Goal: Browse casually: Explore the website without a specific task or goal

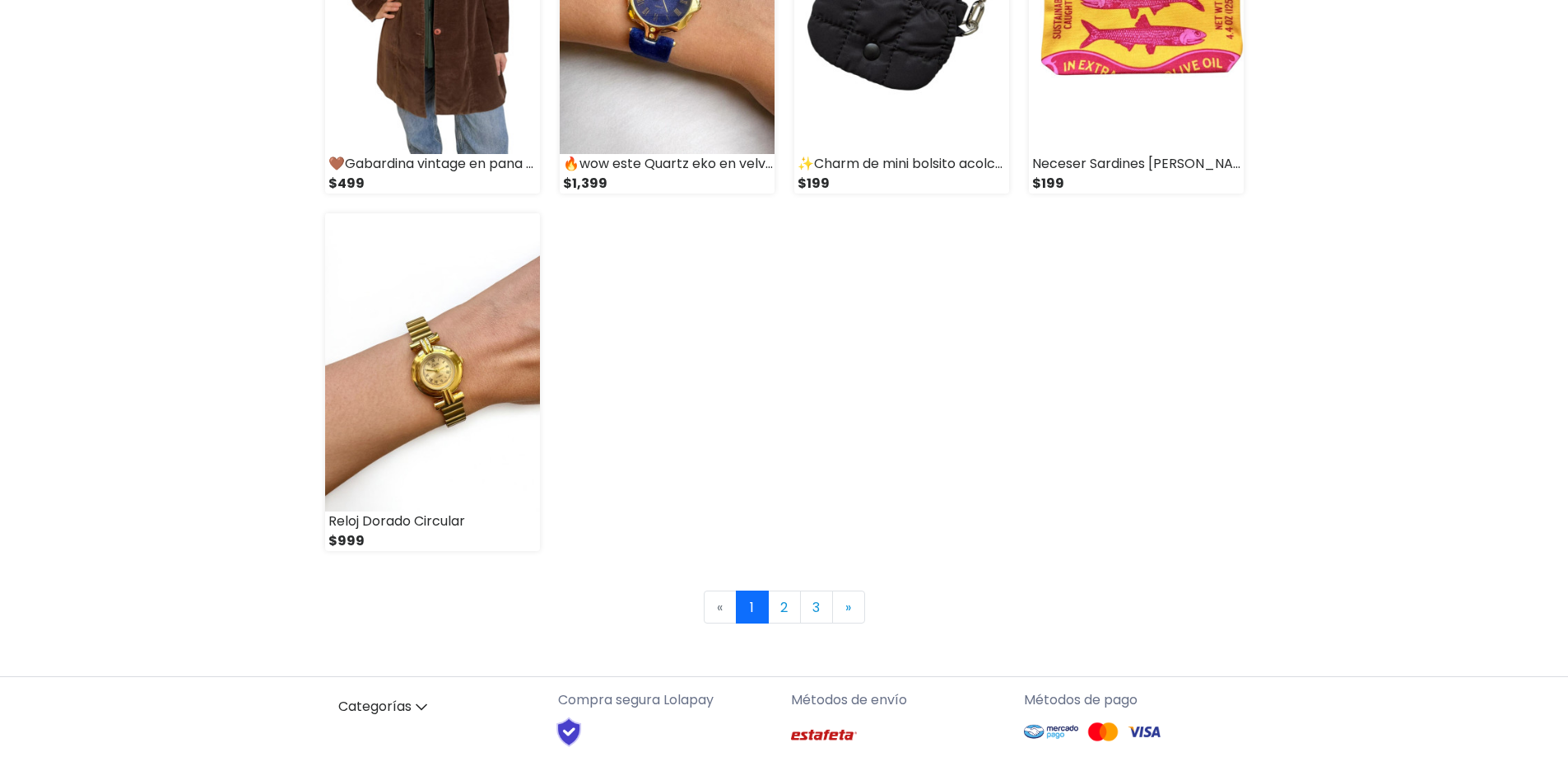
scroll to position [2196, 0]
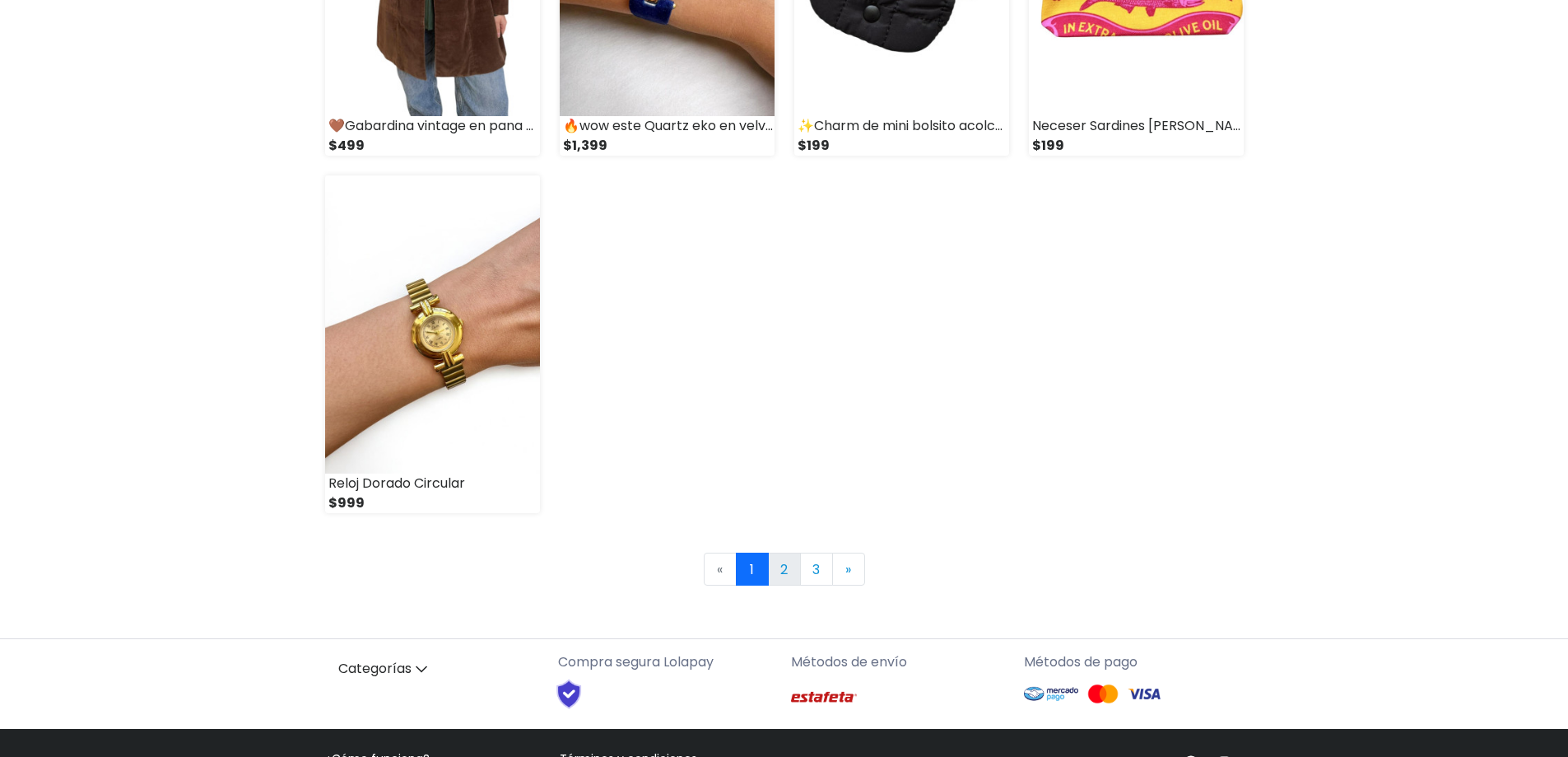
click at [792, 567] on link "2" at bounding box center [784, 568] width 33 height 33
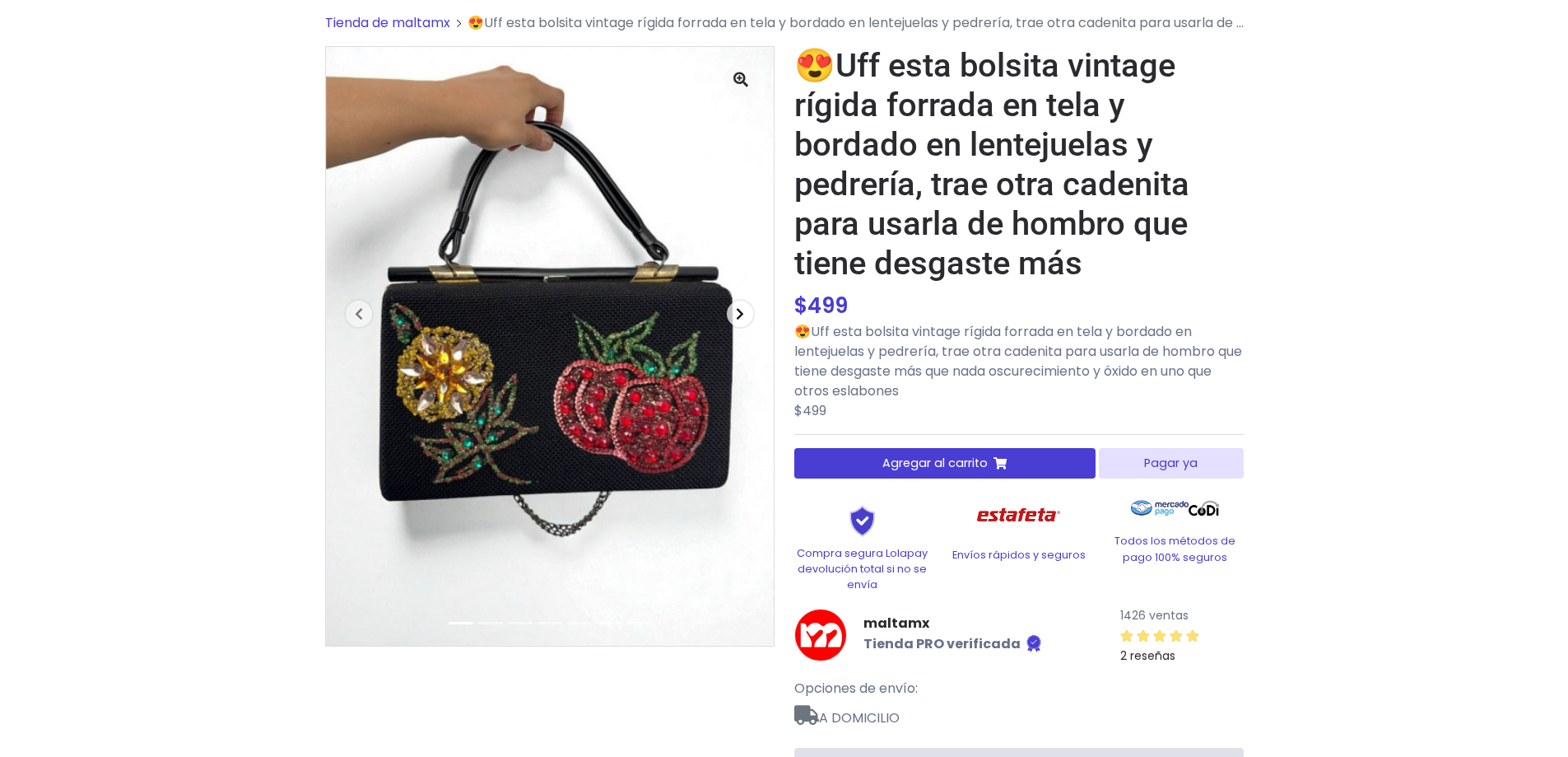
scroll to position [110, 0]
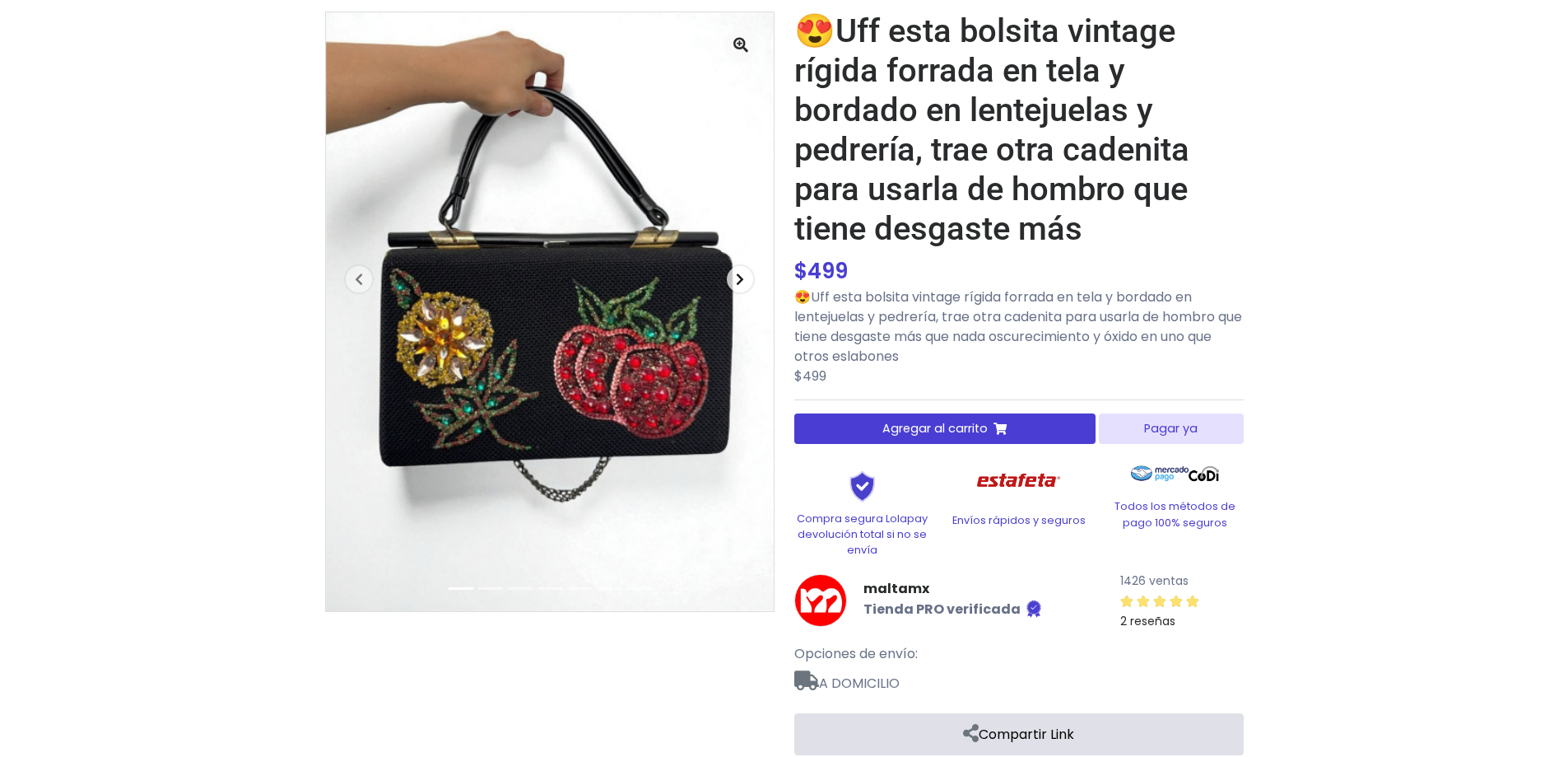
click at [745, 276] on span "button" at bounding box center [739, 279] width 26 height 26
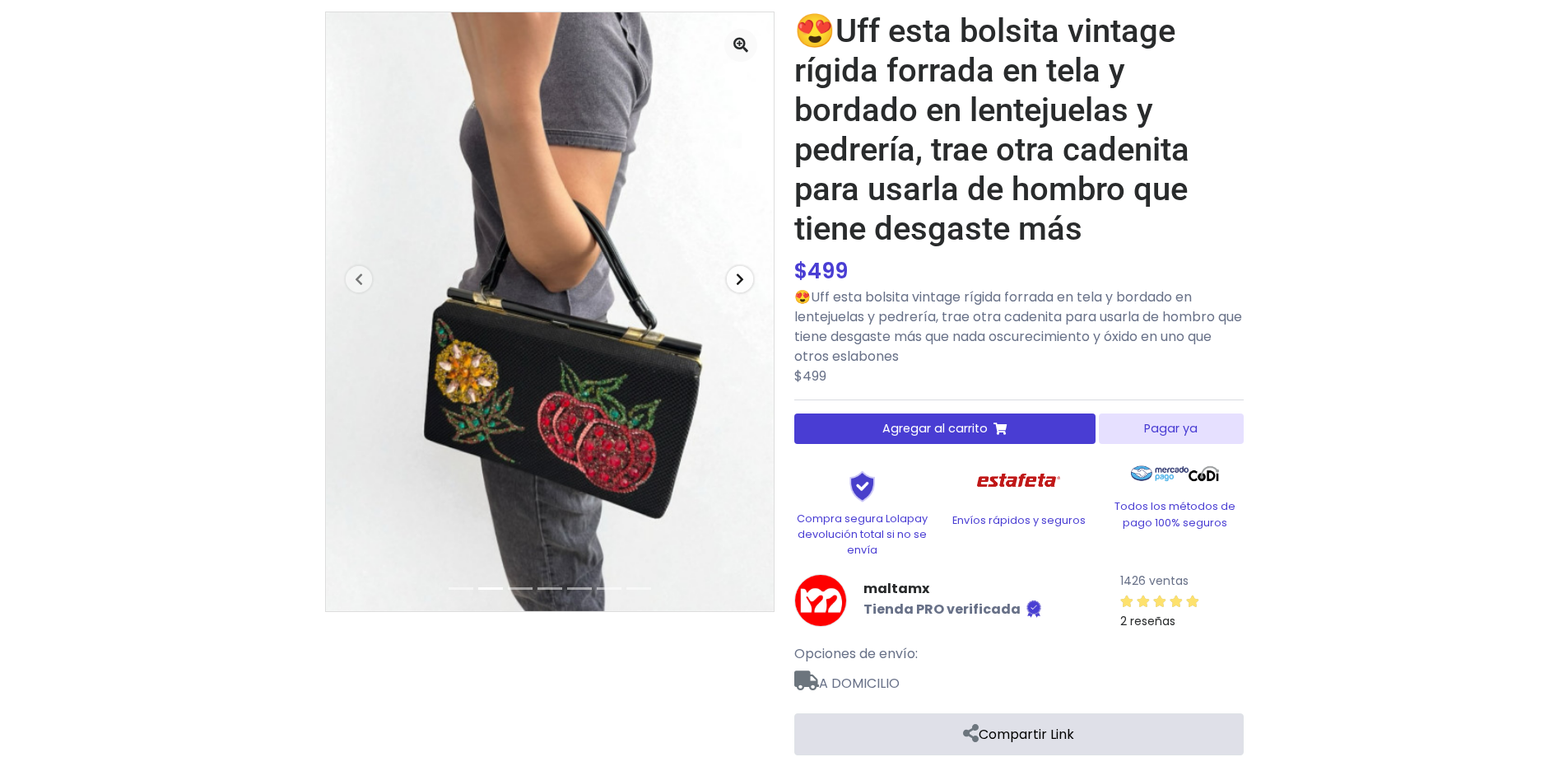
click at [745, 276] on span "button" at bounding box center [739, 279] width 26 height 26
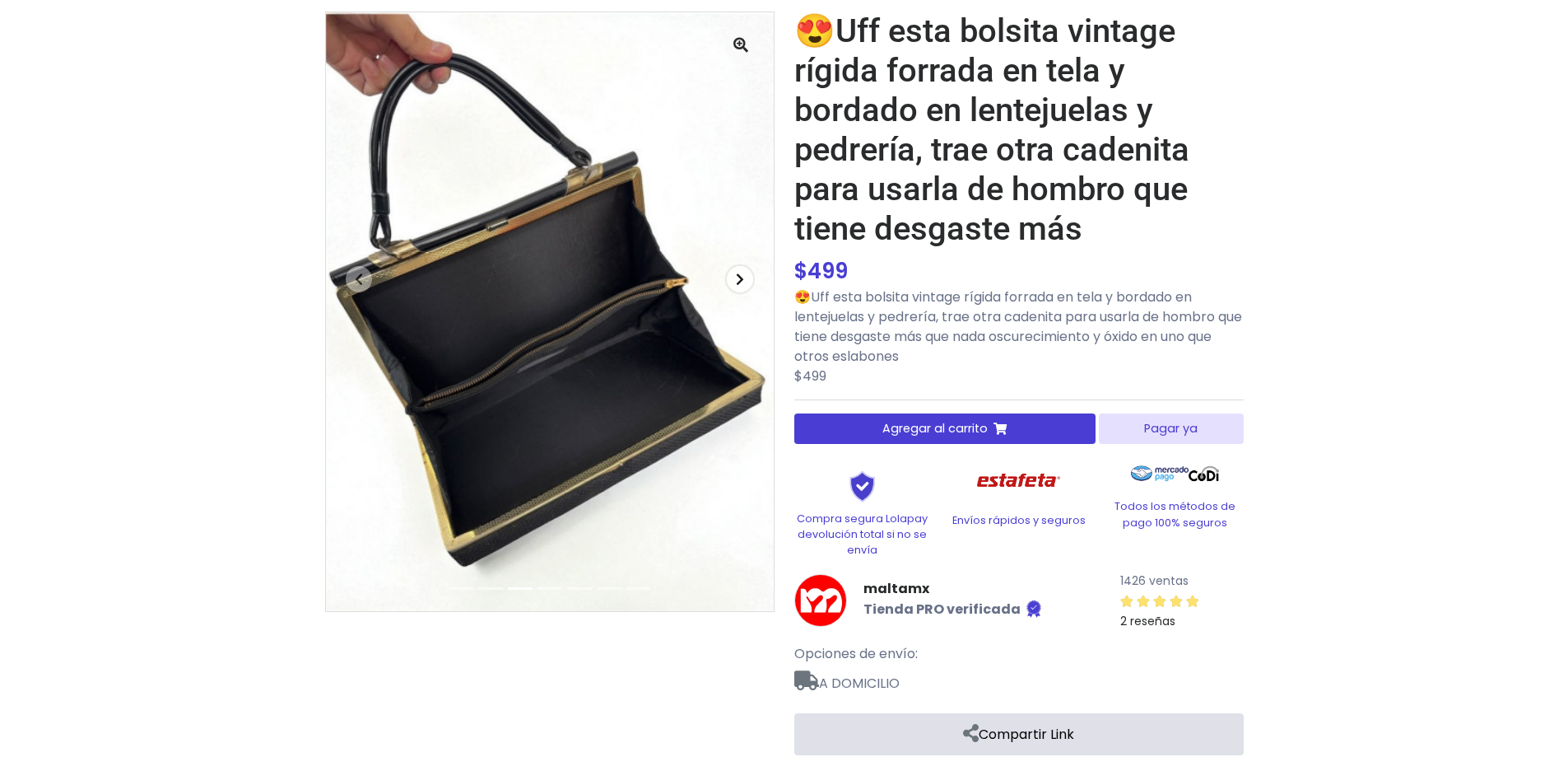
click at [745, 276] on span "button" at bounding box center [739, 279] width 26 height 26
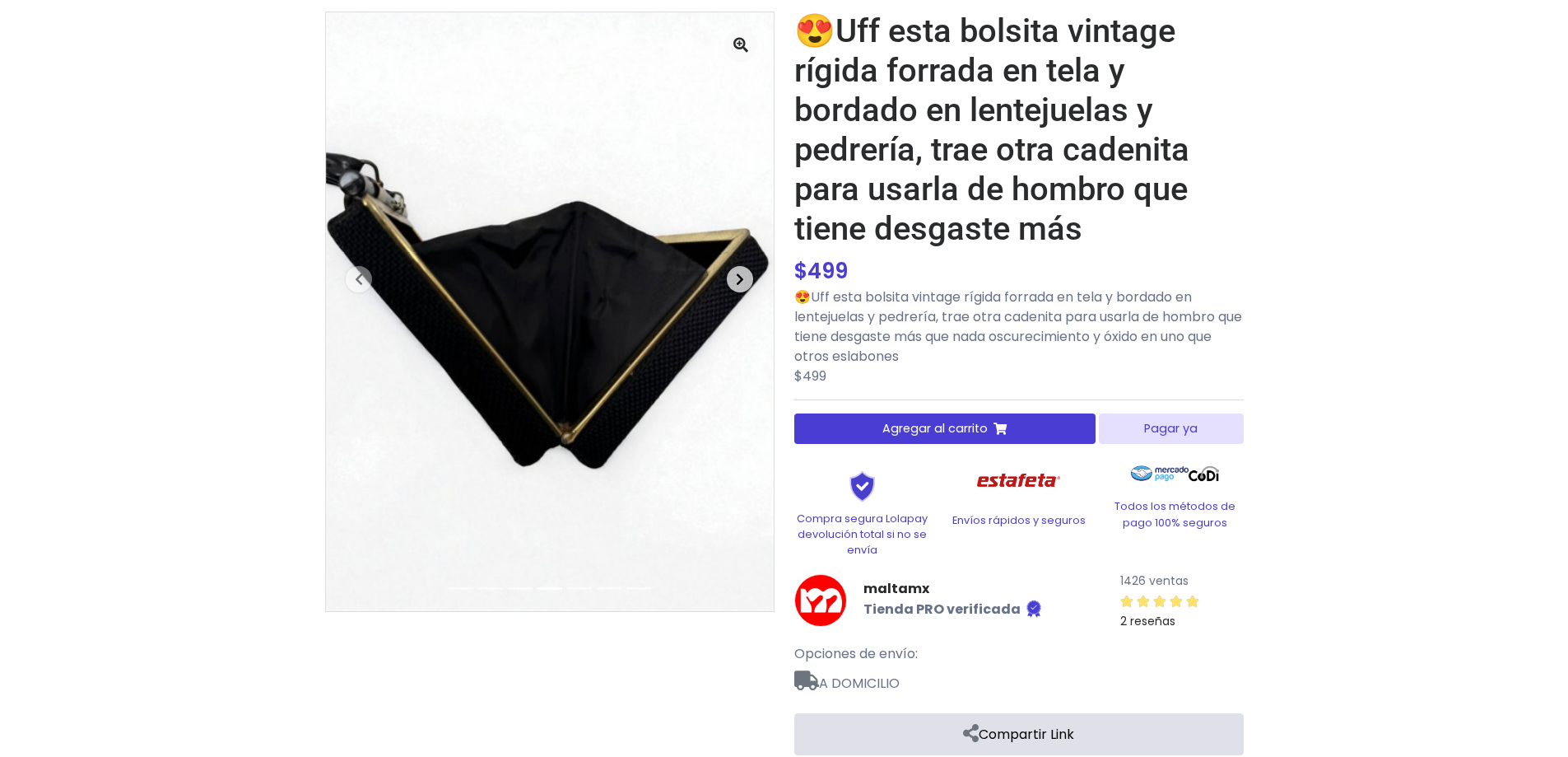
click at [745, 276] on span "button" at bounding box center [739, 279] width 26 height 26
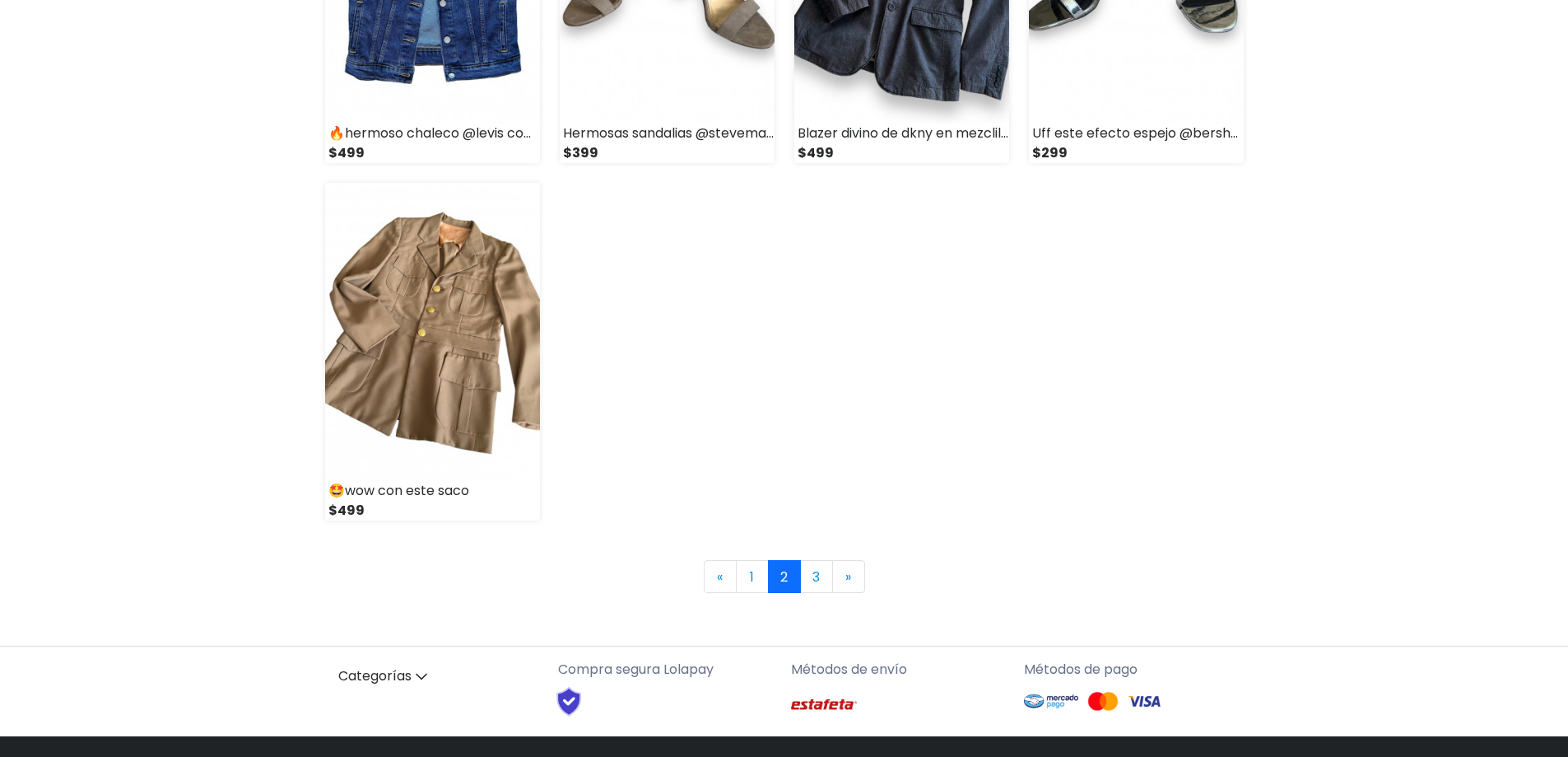
scroll to position [2196, 0]
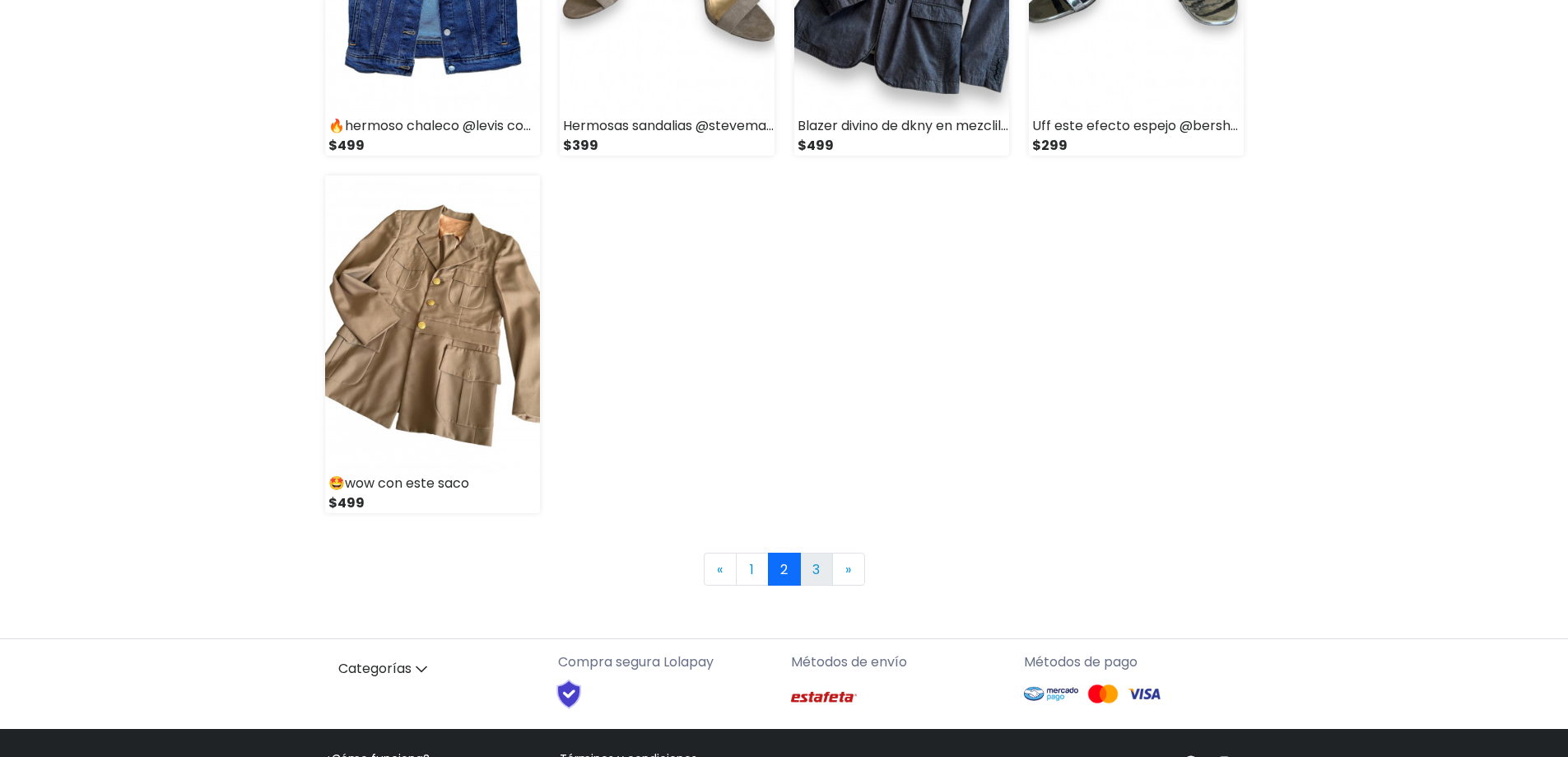
click at [807, 557] on link "3" at bounding box center [816, 568] width 33 height 33
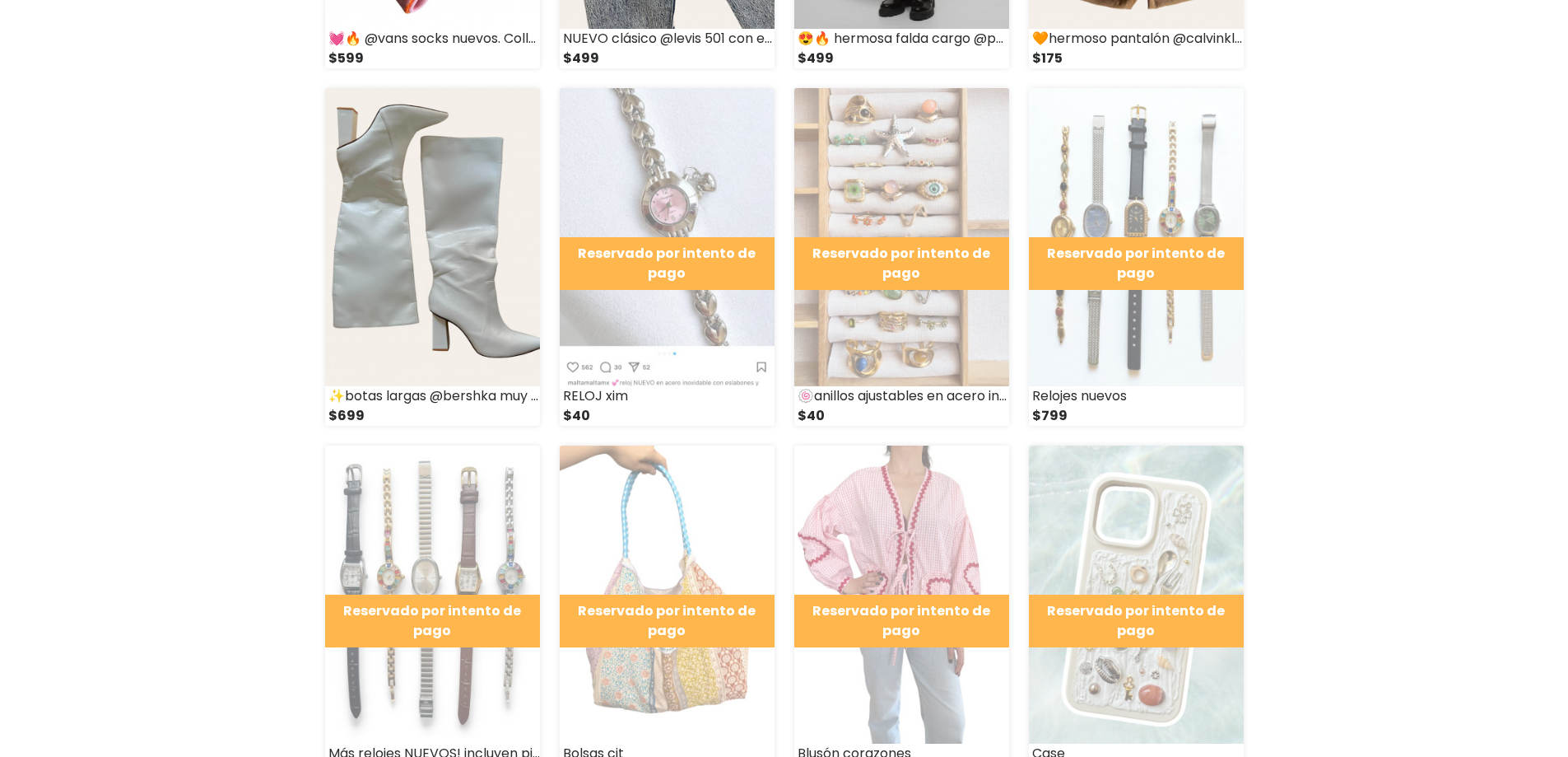
scroll to position [658, 0]
